Goal: Task Accomplishment & Management: Complete application form

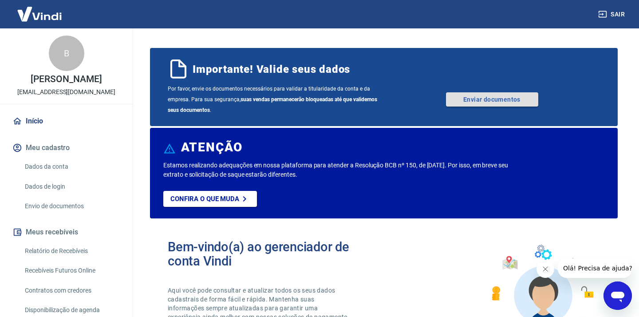
click at [490, 101] on link "Enviar documentos" at bounding box center [492, 99] width 92 height 14
